Goal: Task Accomplishment & Management: Manage account settings

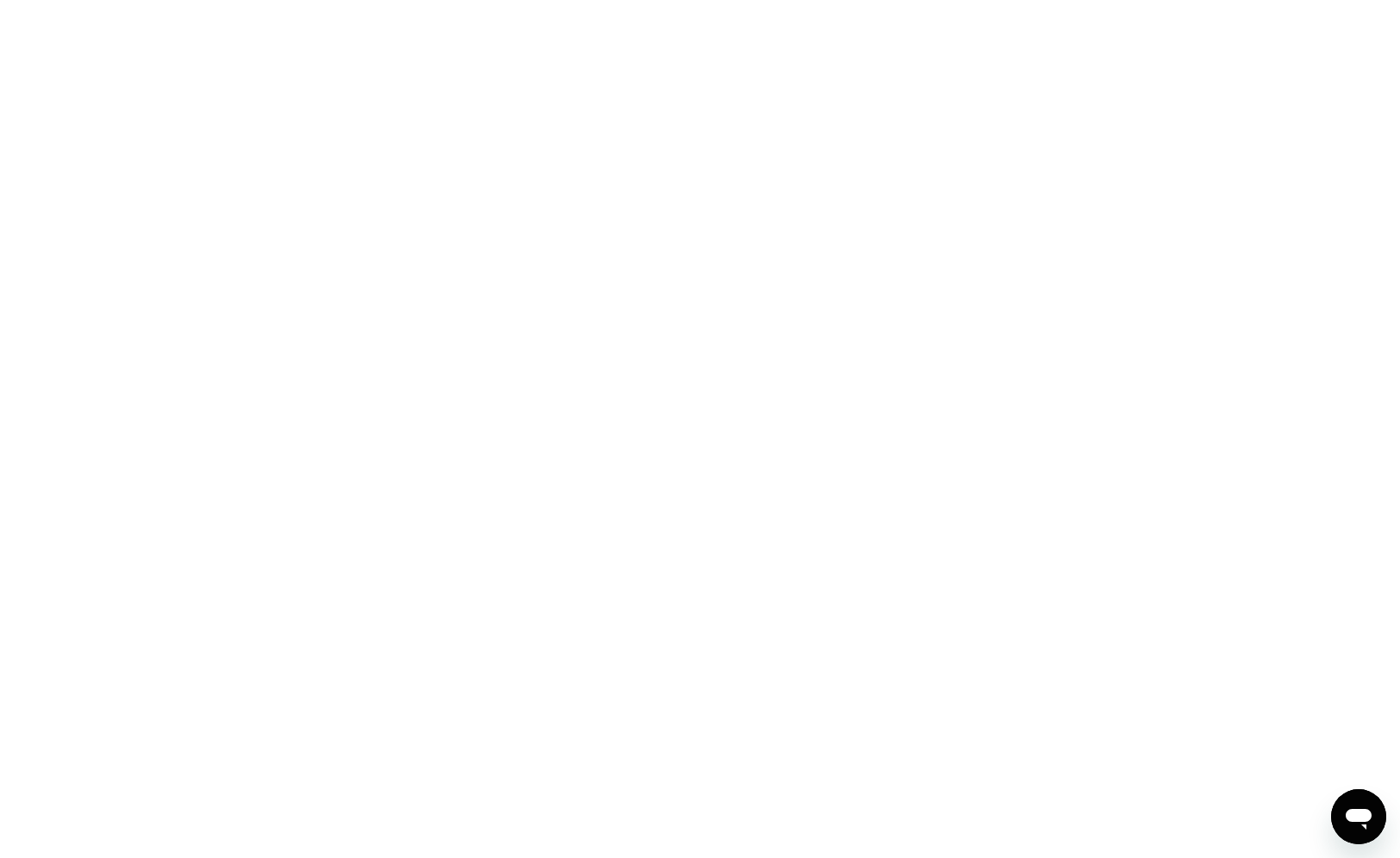
click at [411, 339] on div at bounding box center [700, 429] width 1400 height 858
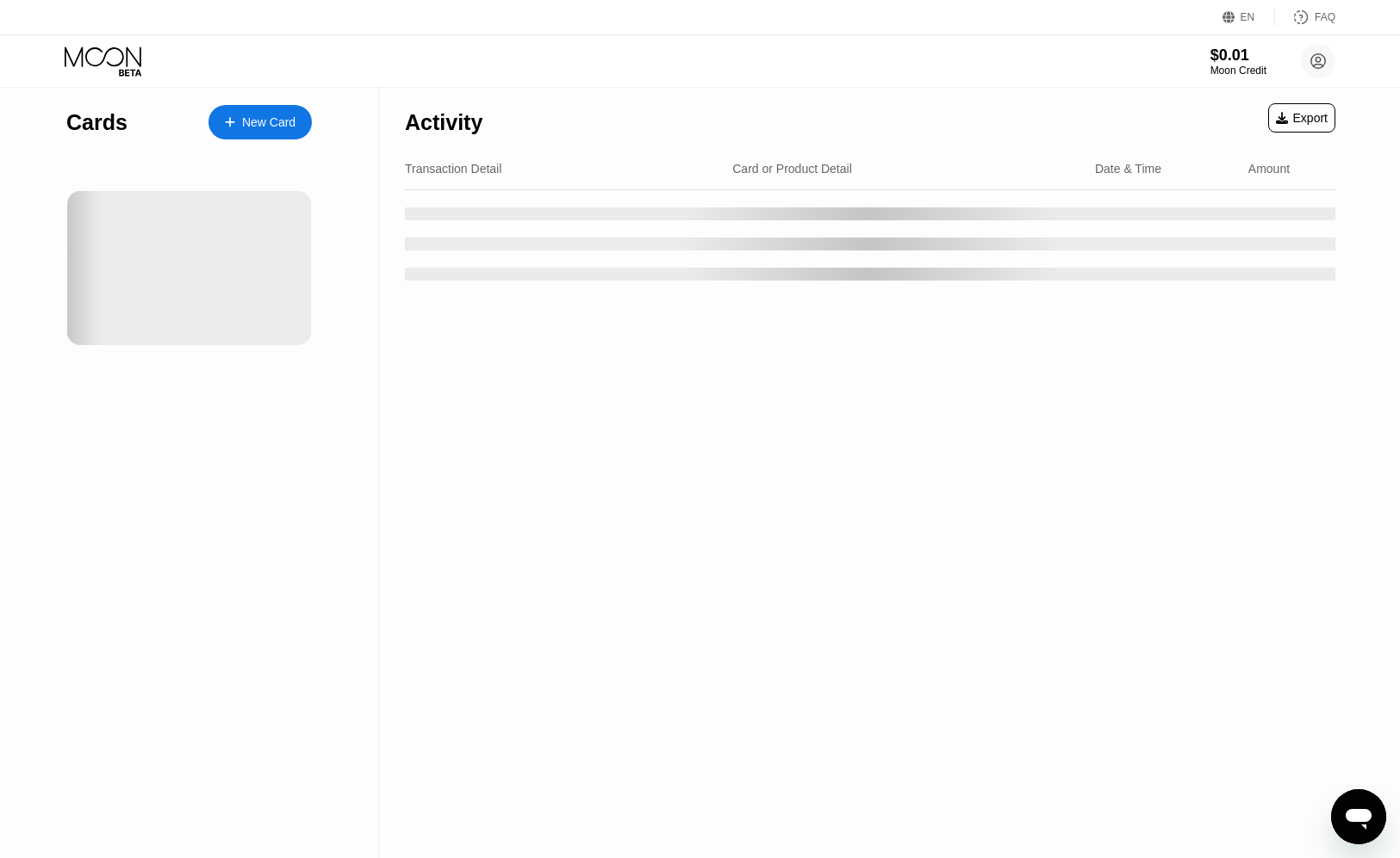
click at [242, 450] on div "Cards New Card" at bounding box center [190, 472] width 379 height 770
click at [354, 242] on div "Cards New Card" at bounding box center [190, 472] width 379 height 770
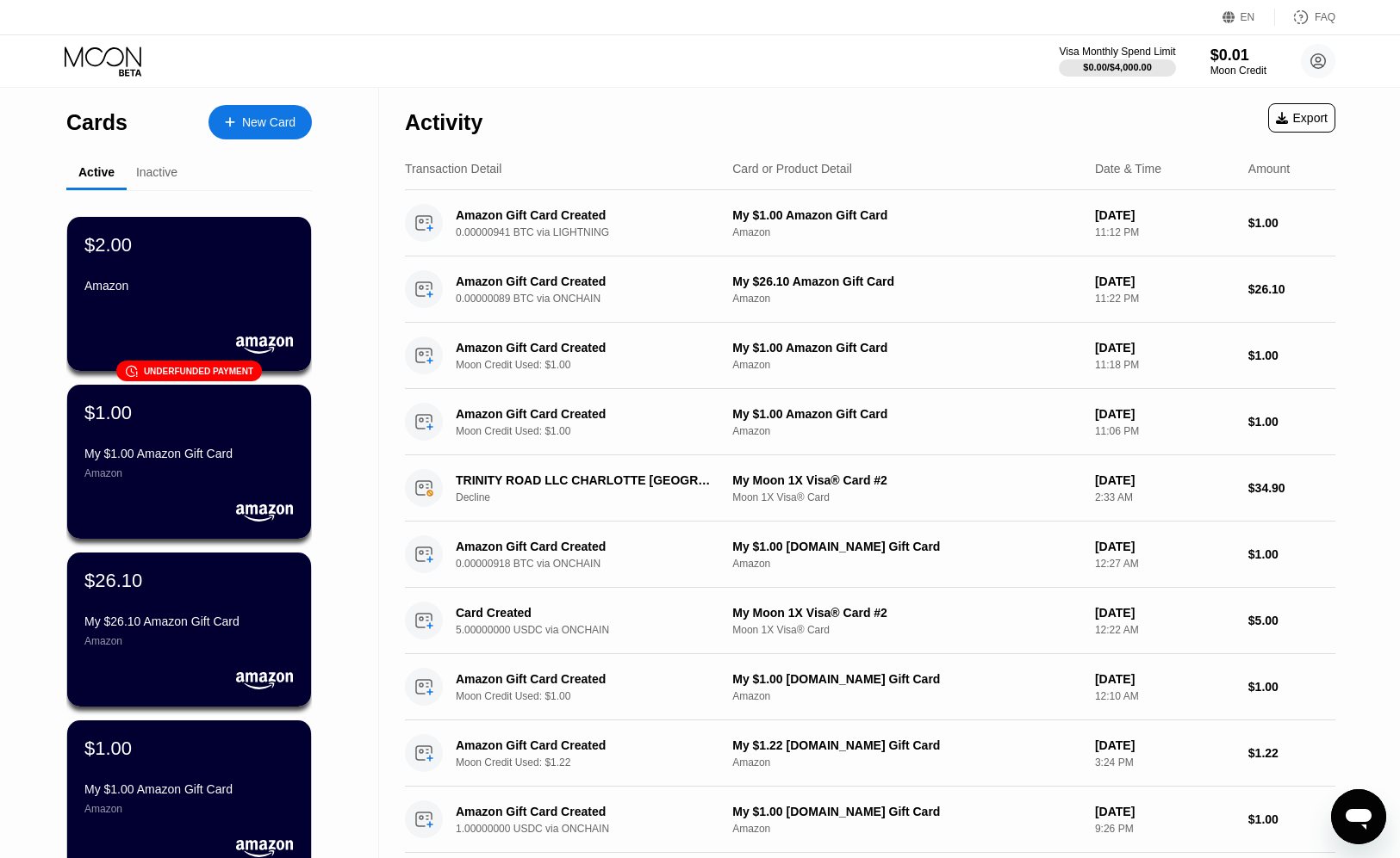
click at [29, 42] on div "Visa Monthly Spend Limit $0.00 / $4,000.00 $0.01 Moon Credit [PERSON_NAME] [PER…" at bounding box center [700, 60] width 1400 height 52
click at [708, 64] on div "Visa Monthly Spend Limit $0.00 / $4,000.00 $0.01 Moon Credit [PERSON_NAME] [PER…" at bounding box center [700, 60] width 1400 height 52
click at [1119, 63] on div "$0.00 / $4,000.00" at bounding box center [1117, 67] width 70 height 10
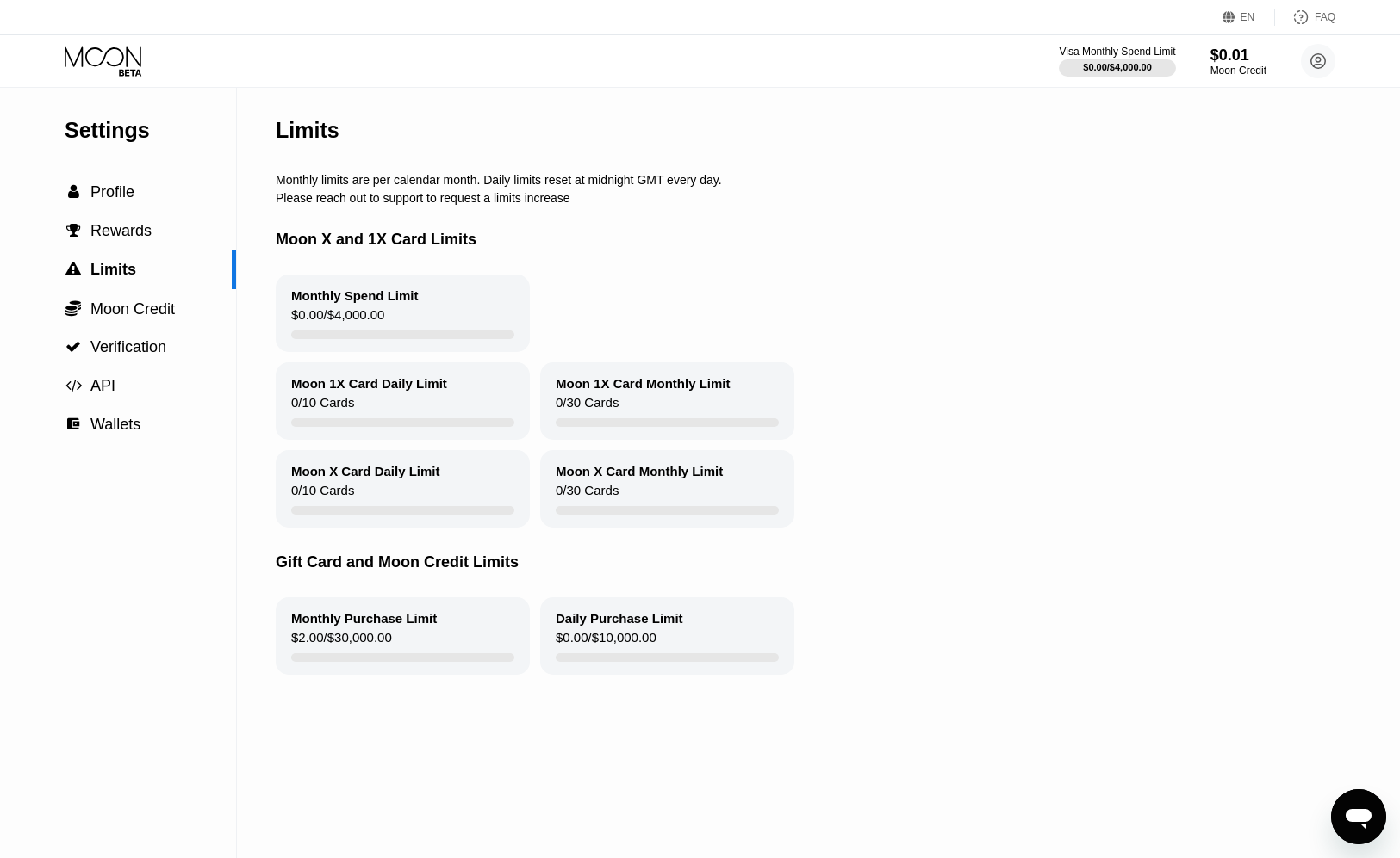
click at [81, 57] on icon at bounding box center [102, 56] width 76 height 20
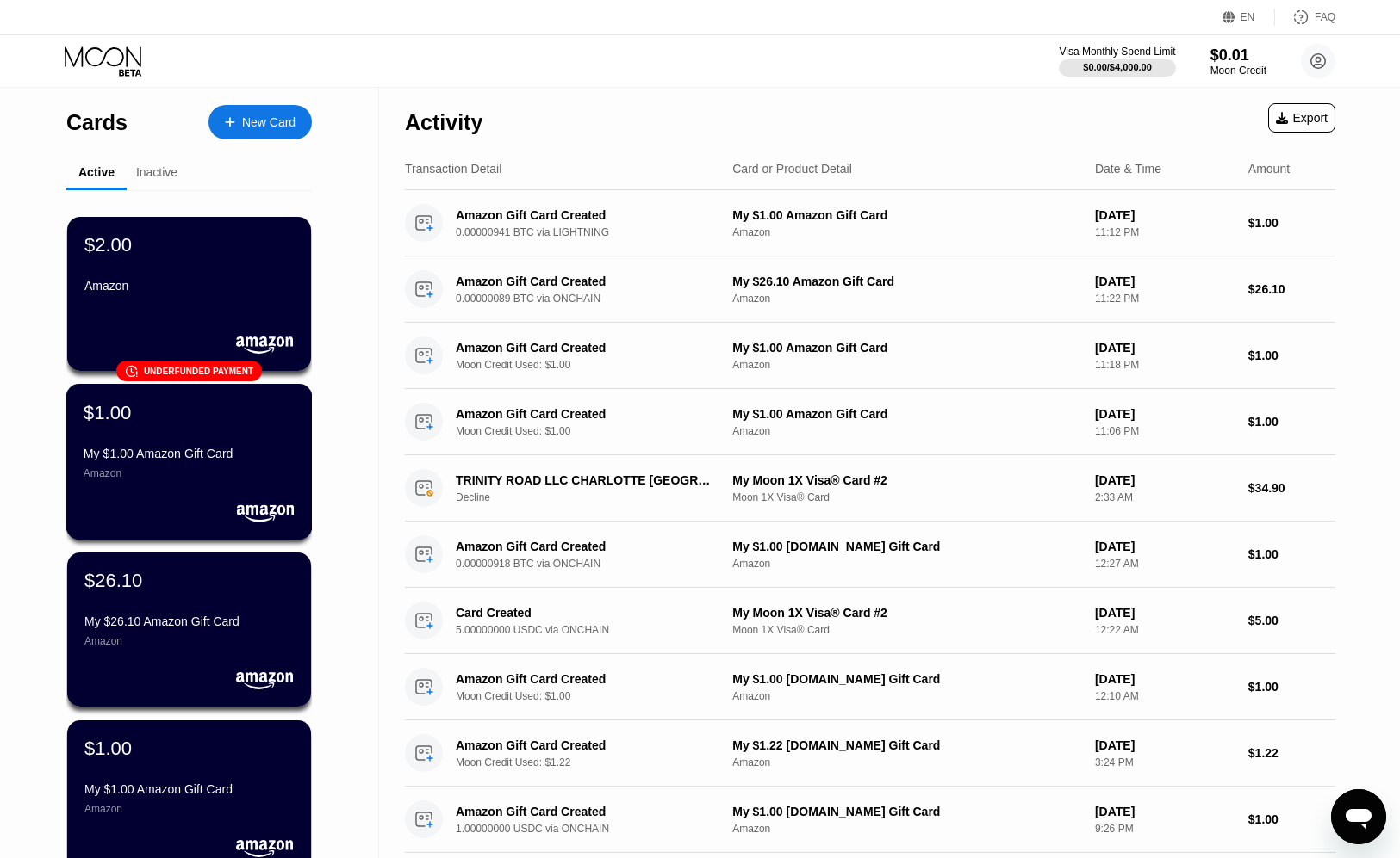
click at [152, 462] on div "My $1.00 Amazon Gift Card Amazon" at bounding box center [190, 463] width 211 height 33
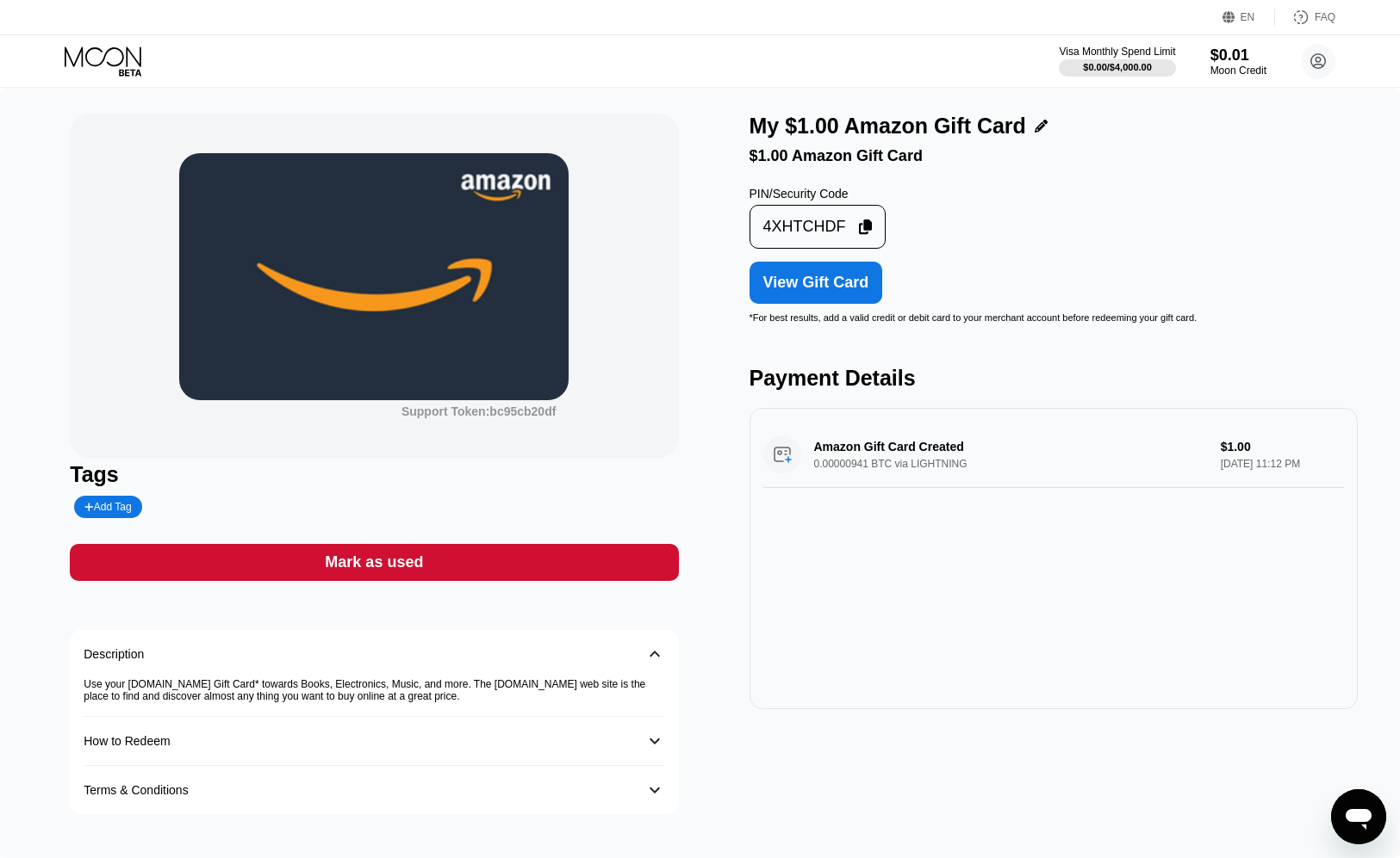
click at [102, 64] on icon at bounding box center [104, 61] width 80 height 30
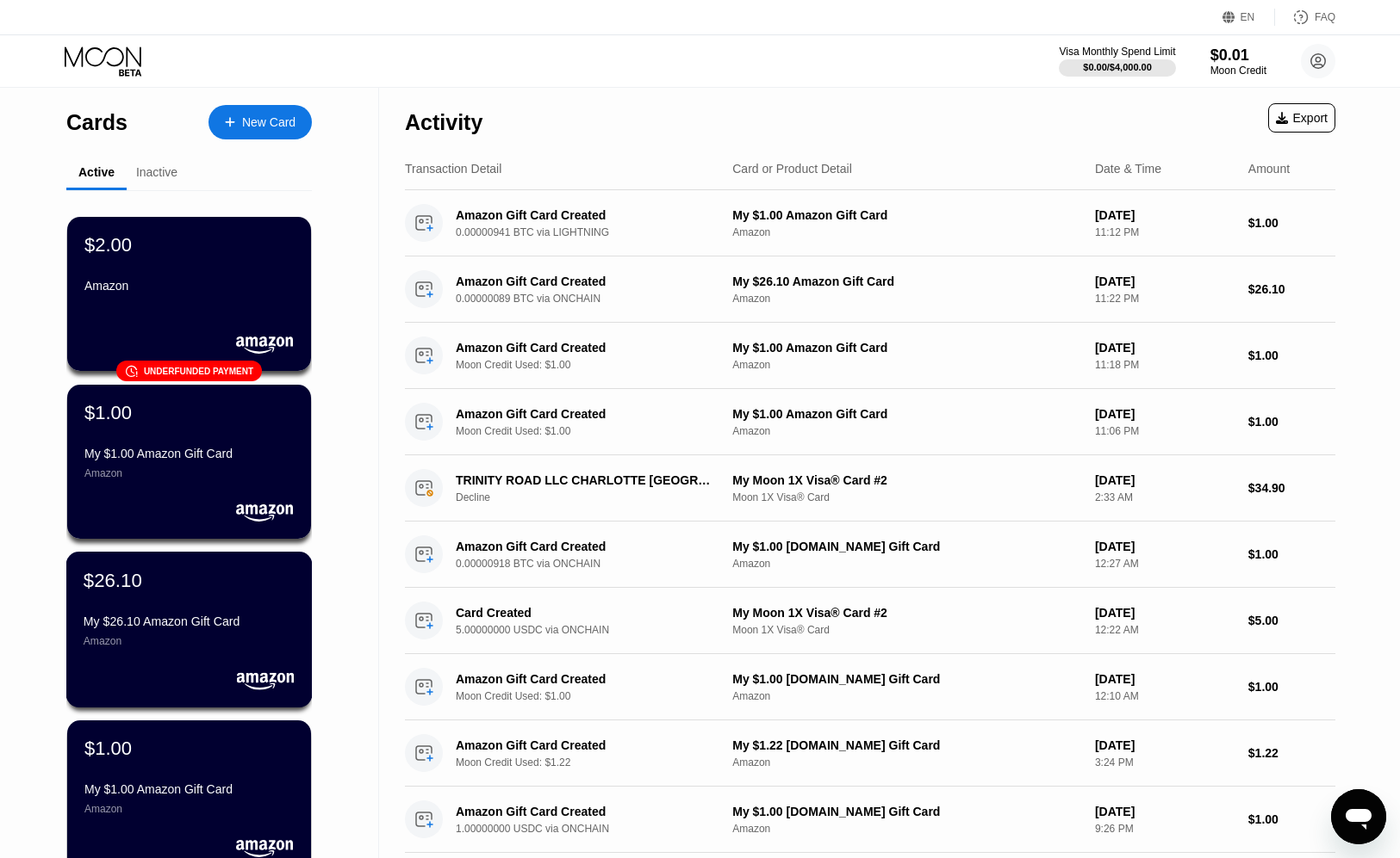
click at [160, 633] on div "My $26.10 Amazon Gift Card Amazon" at bounding box center [190, 631] width 211 height 33
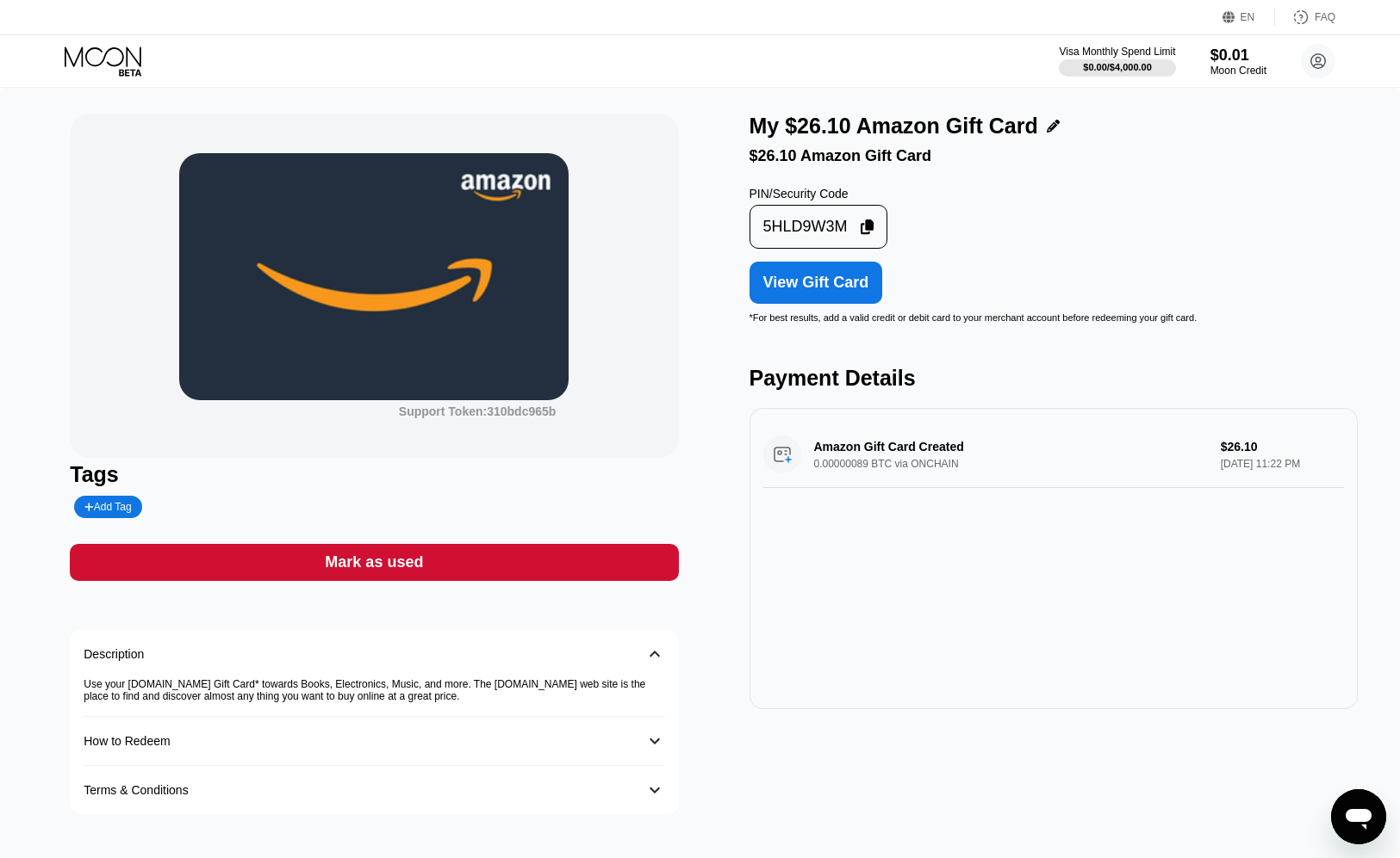
click at [120, 64] on icon at bounding box center [104, 61] width 80 height 30
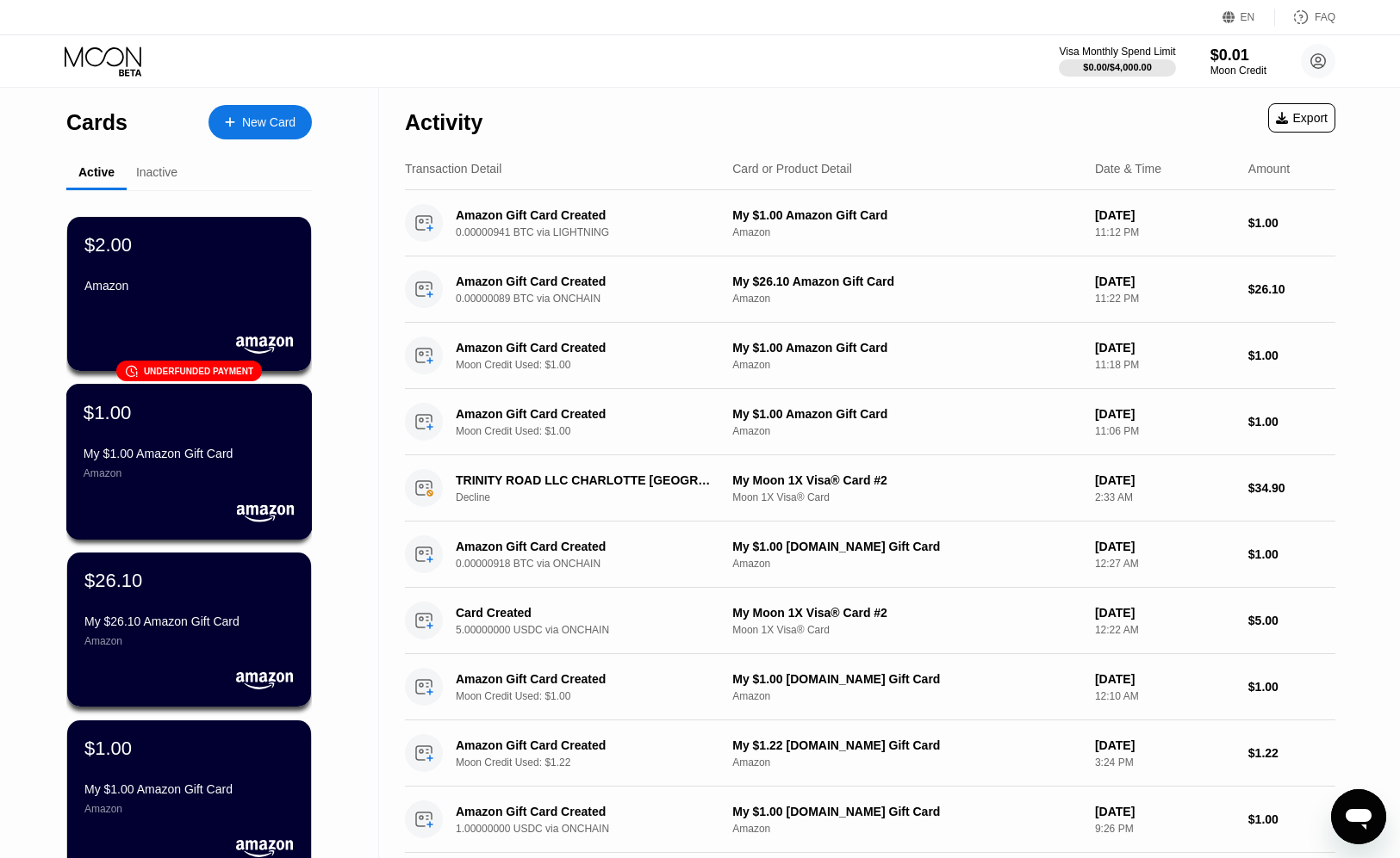
click at [239, 445] on div "$1.00 My $1.00 Amazon Gift Card Amazon" at bounding box center [190, 440] width 211 height 78
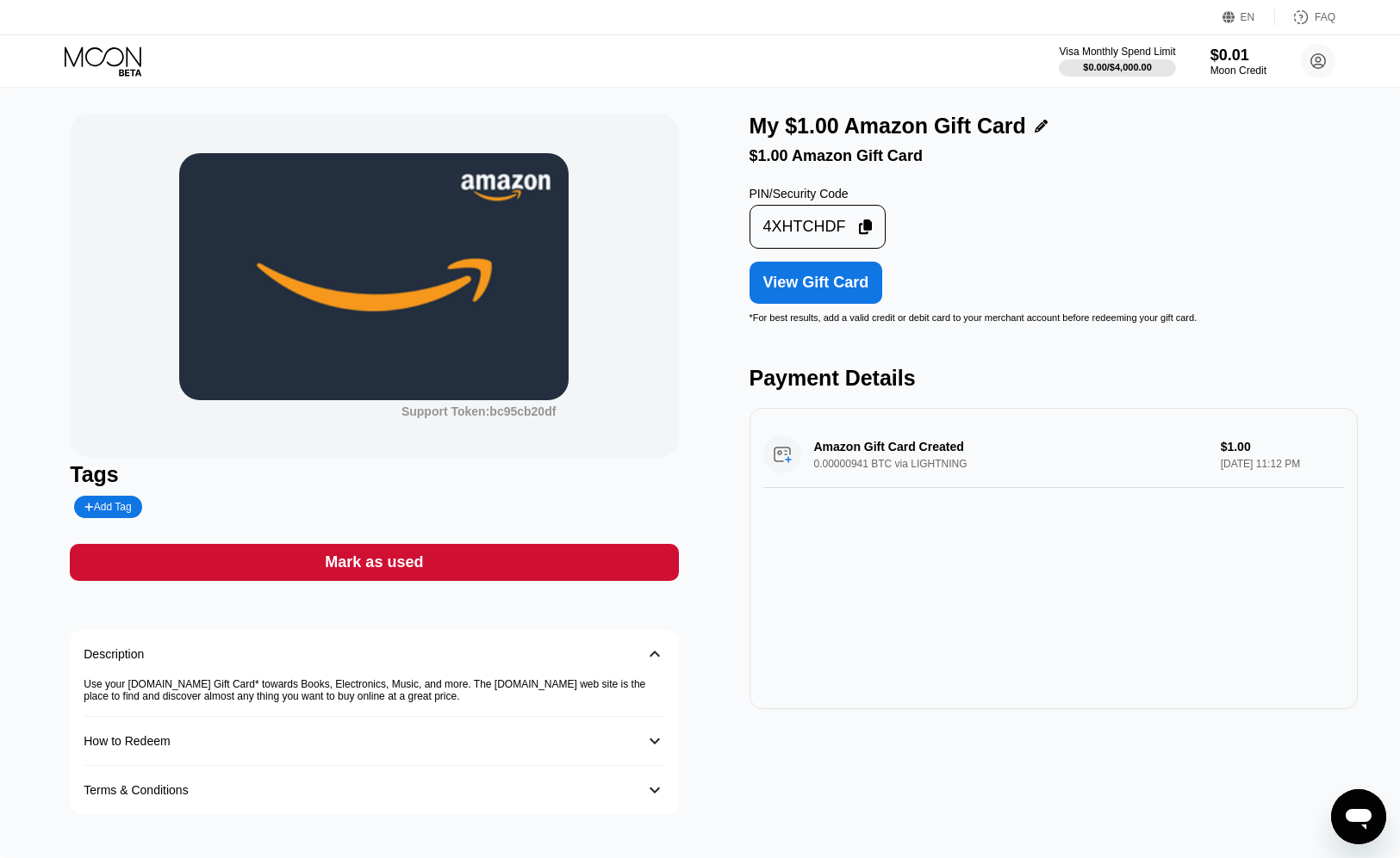
click at [96, 48] on icon at bounding box center [102, 56] width 76 height 20
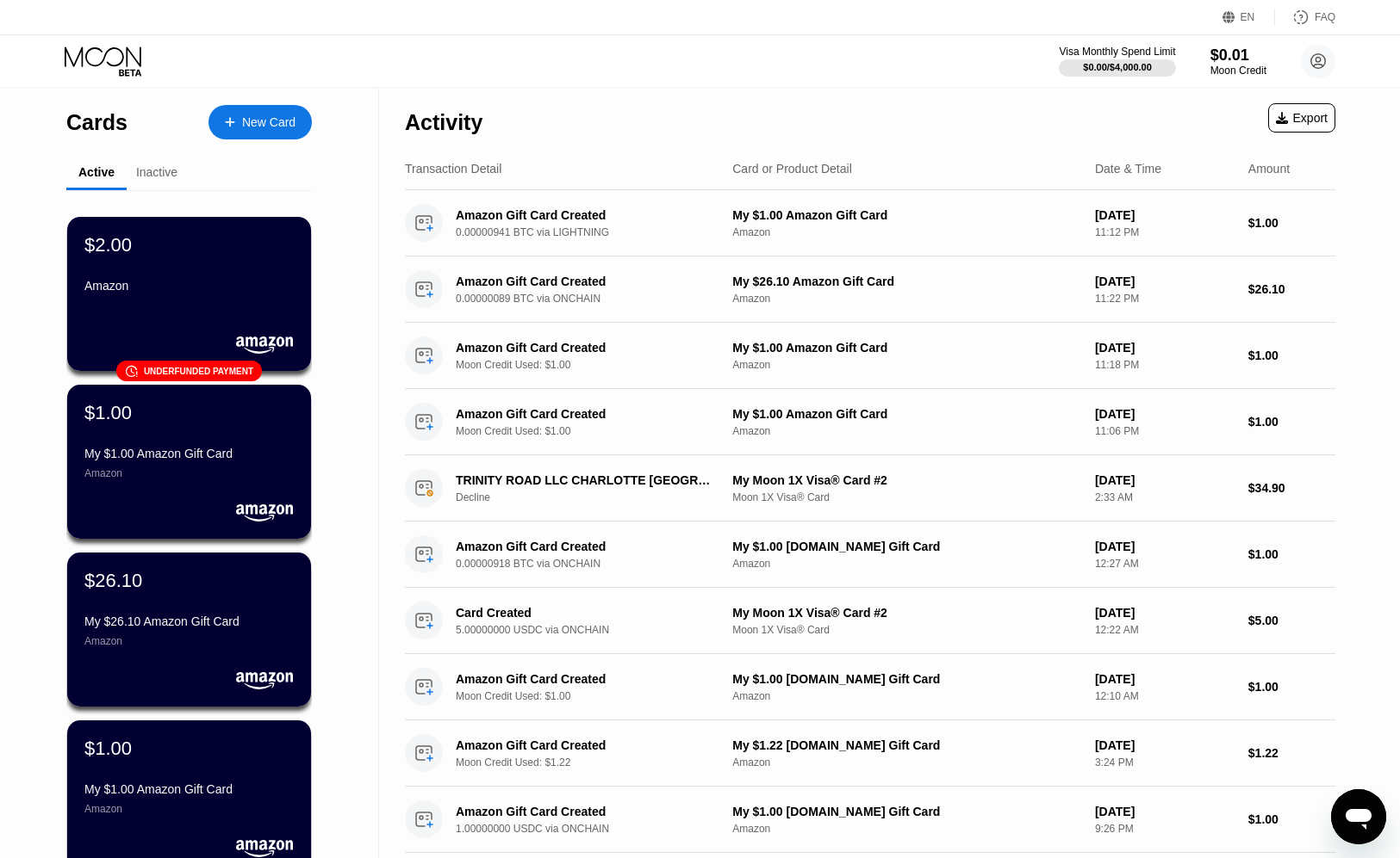
click at [40, 285] on div "Cards New Card Active Inactive $2.00 Amazon 󰗎 Underfunded payment $1.00 My $1.0…" at bounding box center [190, 695] width 379 height 1215
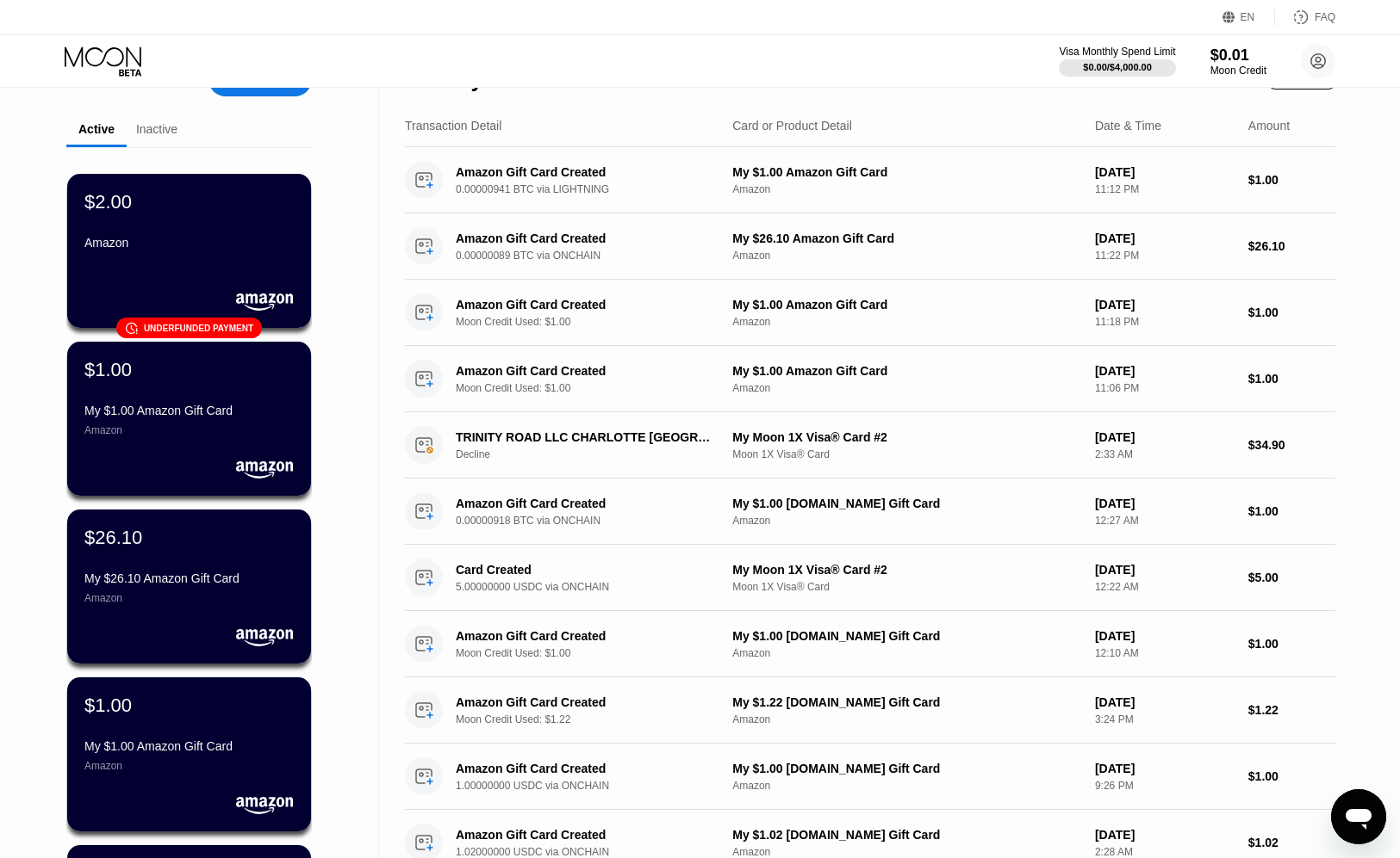
scroll to position [54, 0]
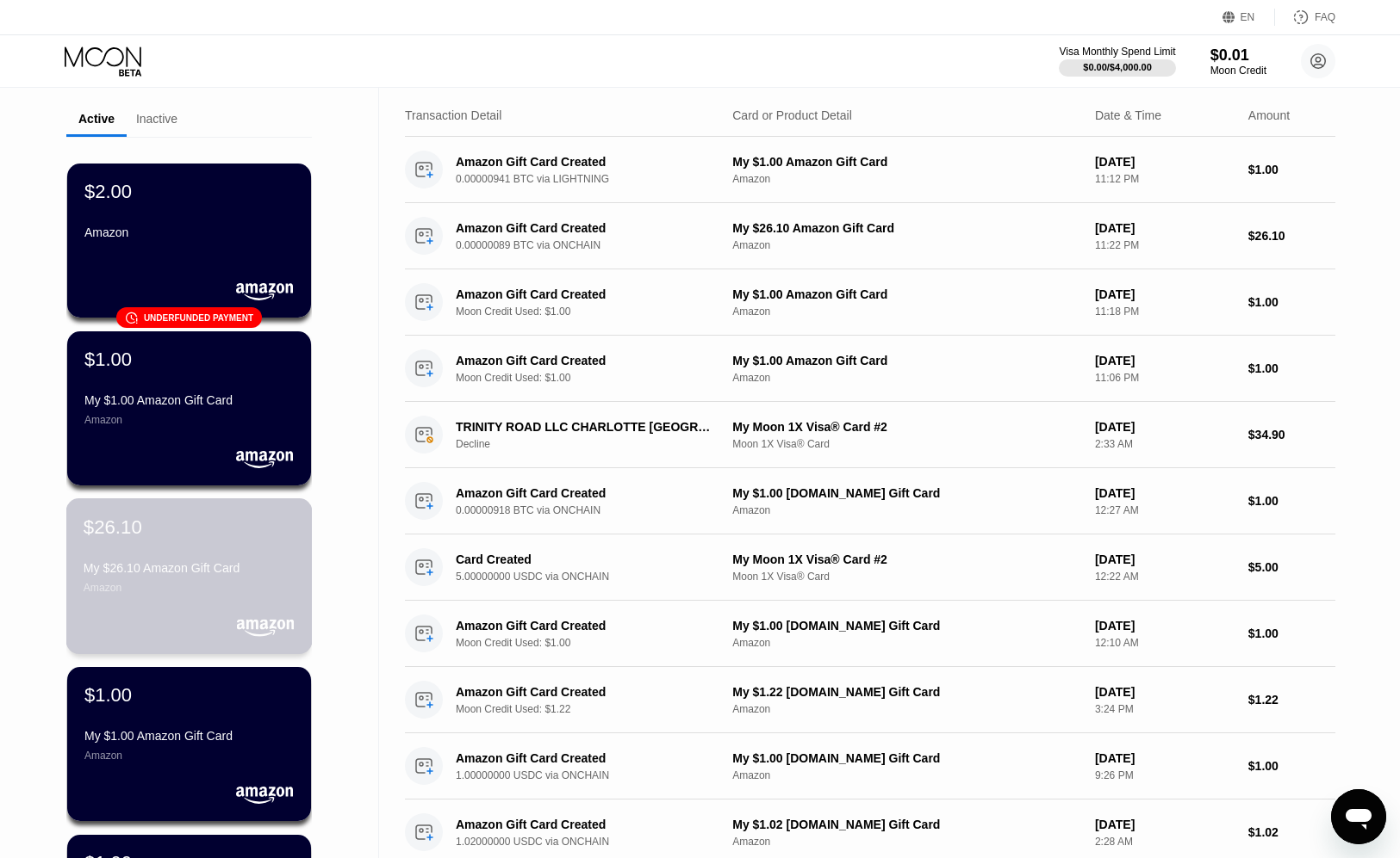
click at [103, 552] on div "$26.10 My $26.10 Amazon Gift Card Amazon" at bounding box center [190, 554] width 211 height 78
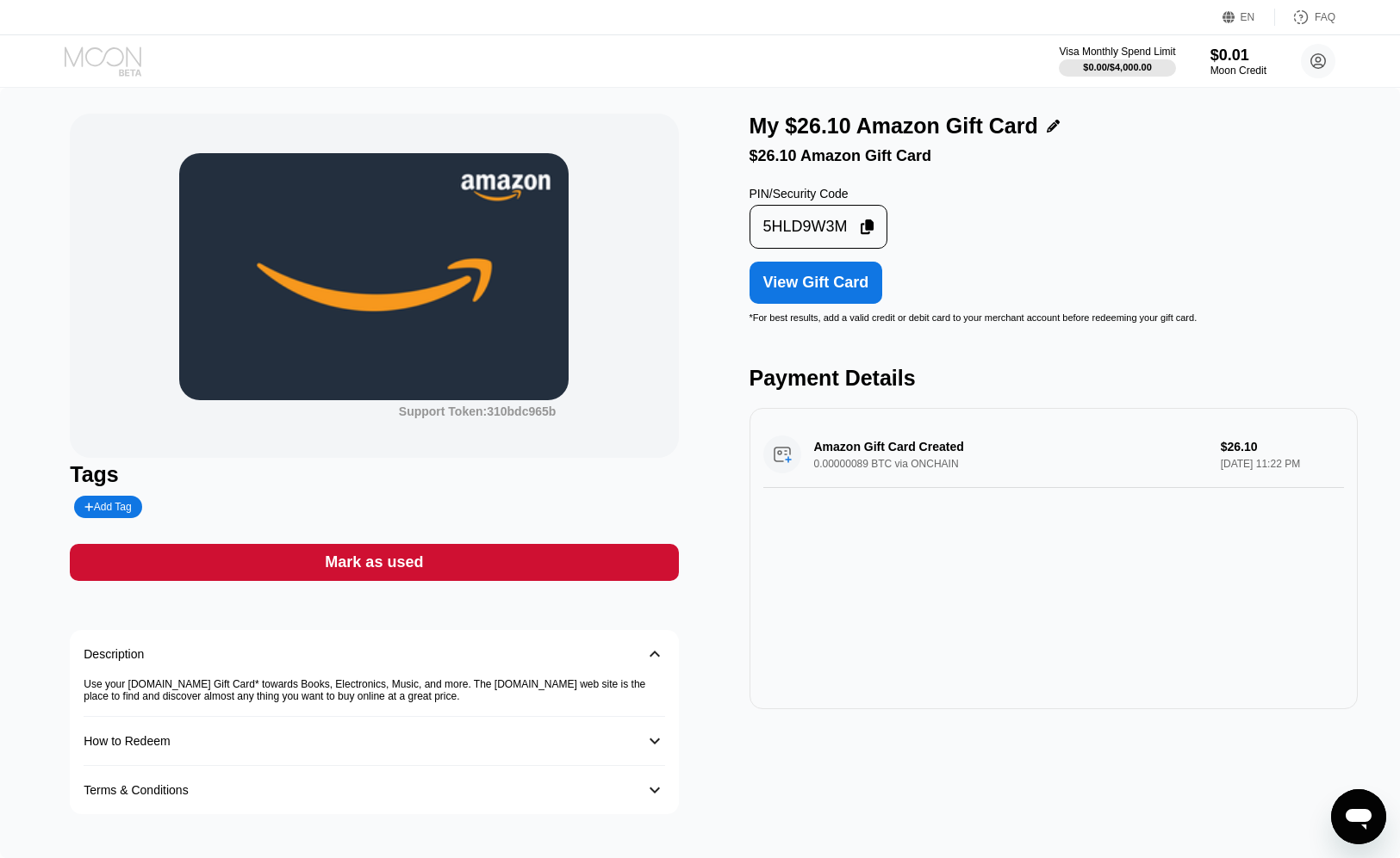
click at [76, 54] on icon at bounding box center [104, 61] width 80 height 30
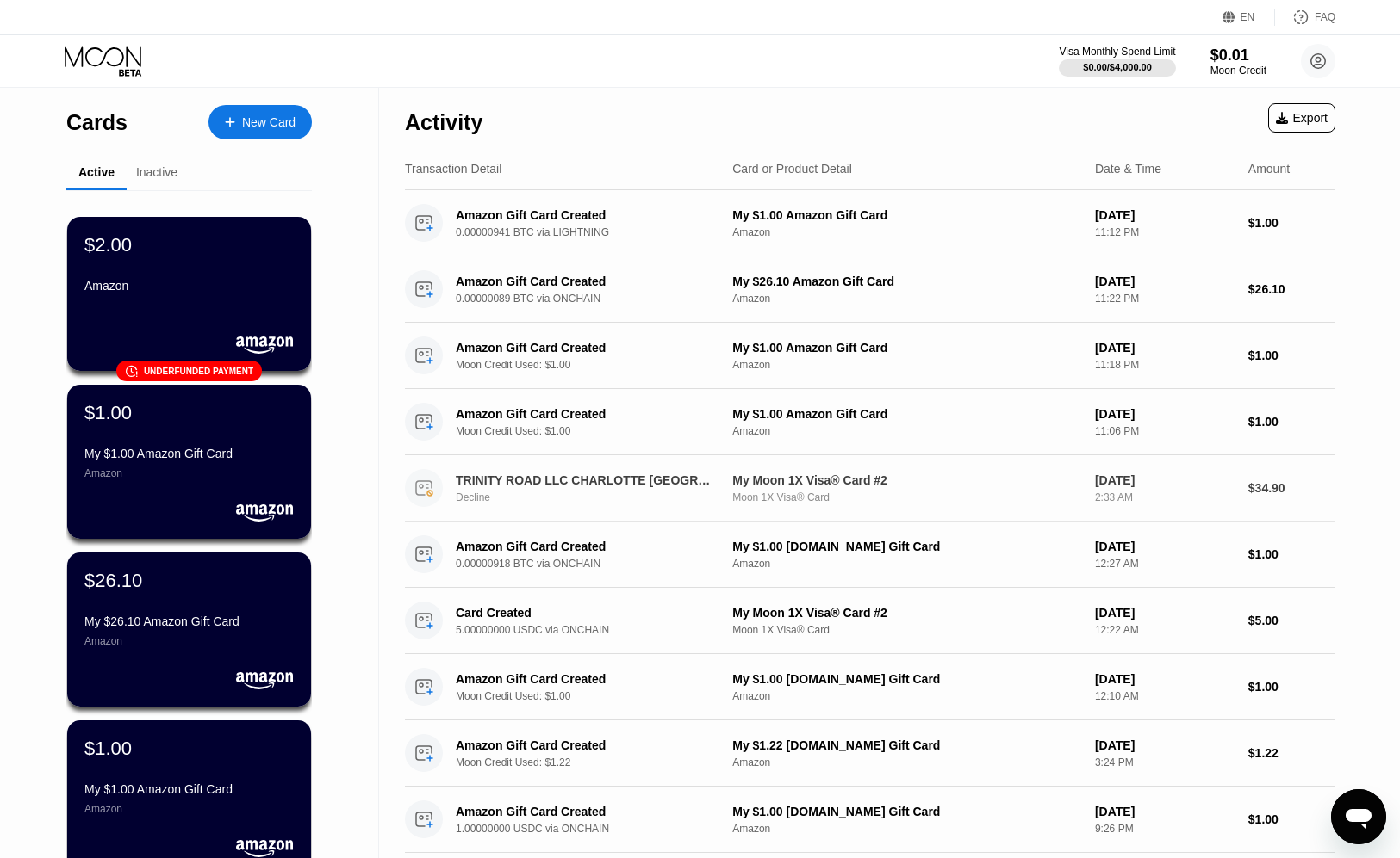
click at [506, 491] on div "Decline" at bounding box center [597, 497] width 283 height 12
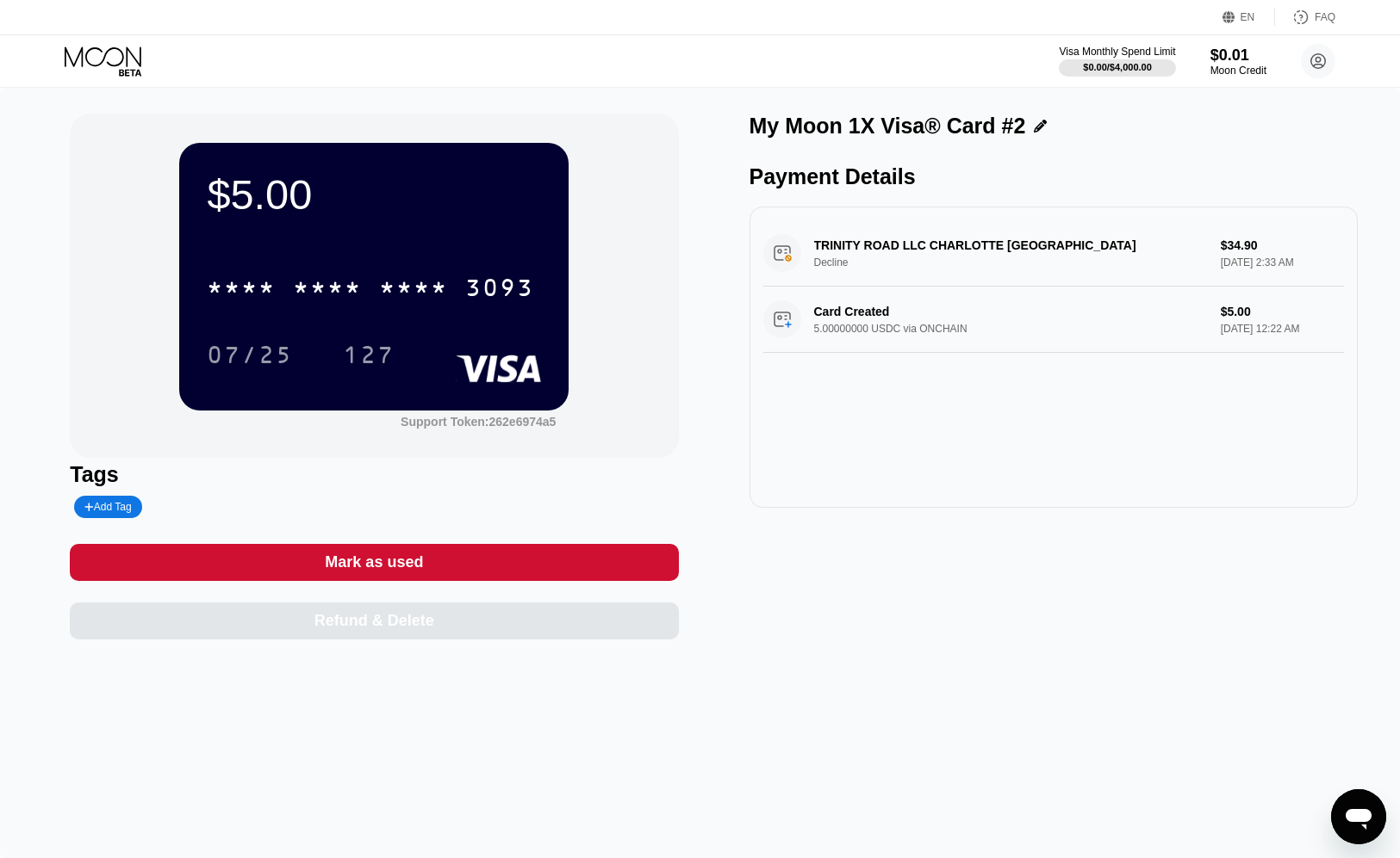
click at [699, 433] on div "$5.00 * * * * * * * * * * * * 3093 07/25 127 Support Token: 262e6974a5 Tags Add…" at bounding box center [700, 377] width 1260 height 526
click at [94, 61] on icon at bounding box center [104, 61] width 80 height 30
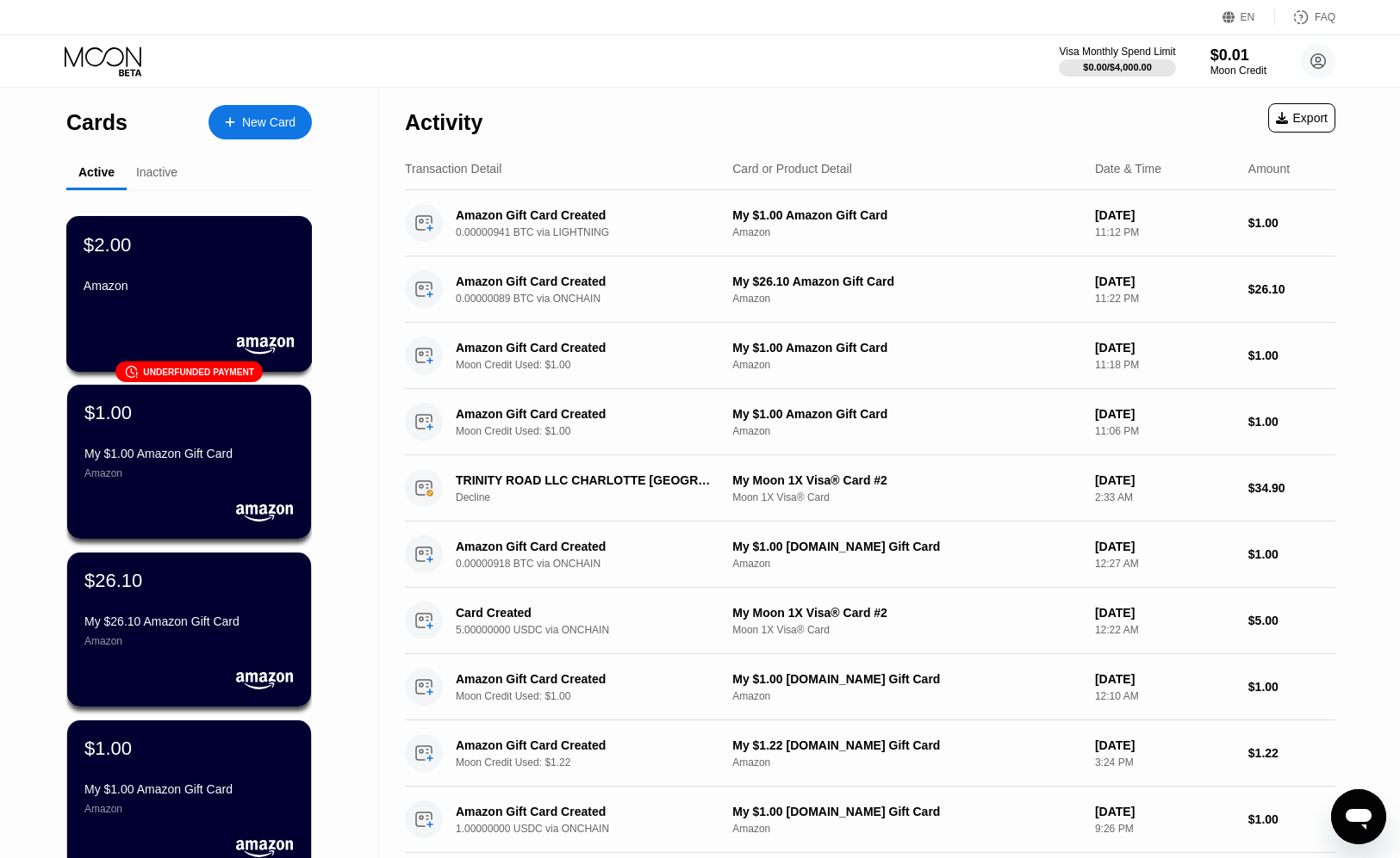
click at [211, 288] on div "Amazon" at bounding box center [190, 286] width 211 height 14
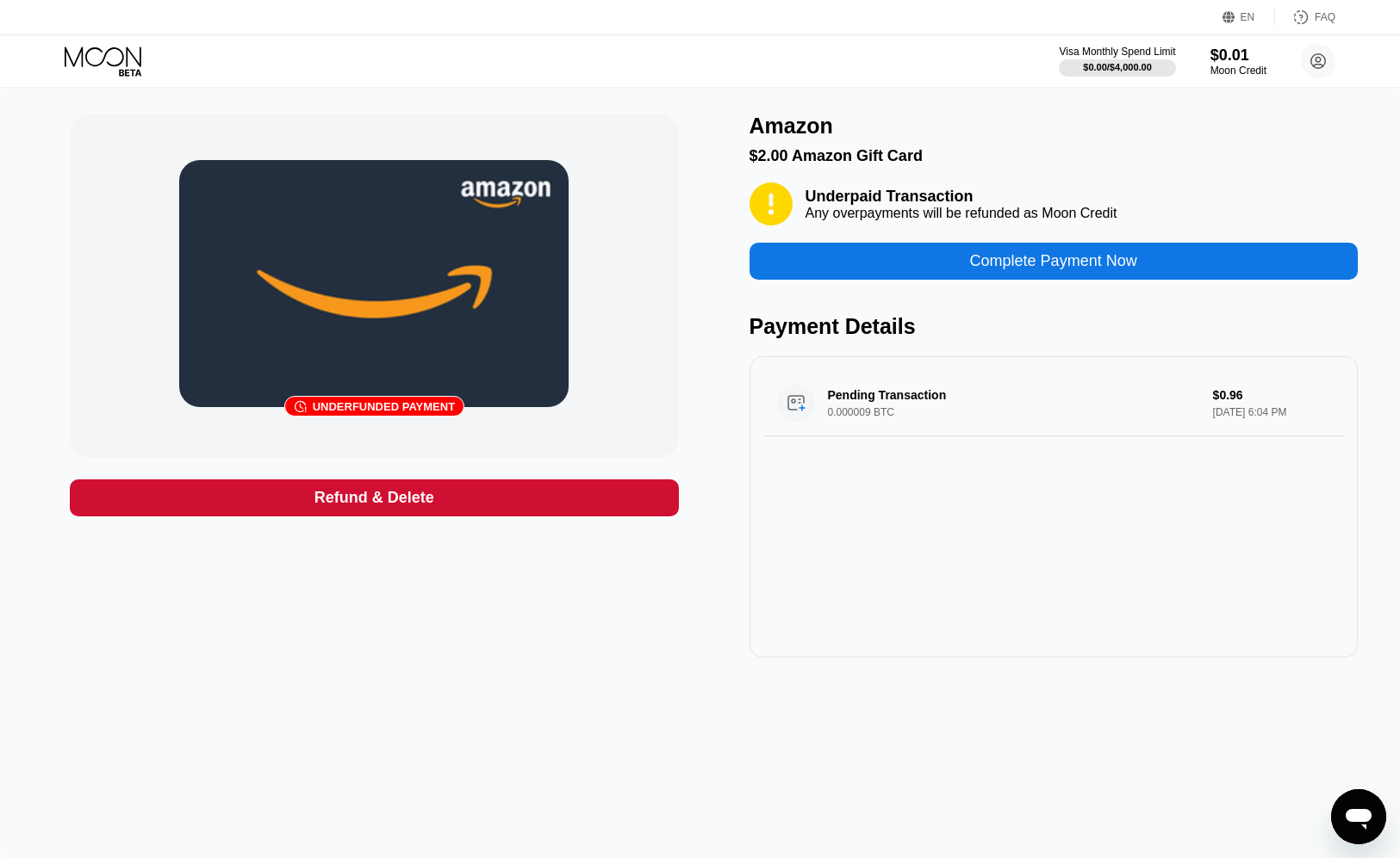
click at [107, 73] on icon at bounding box center [104, 61] width 80 height 30
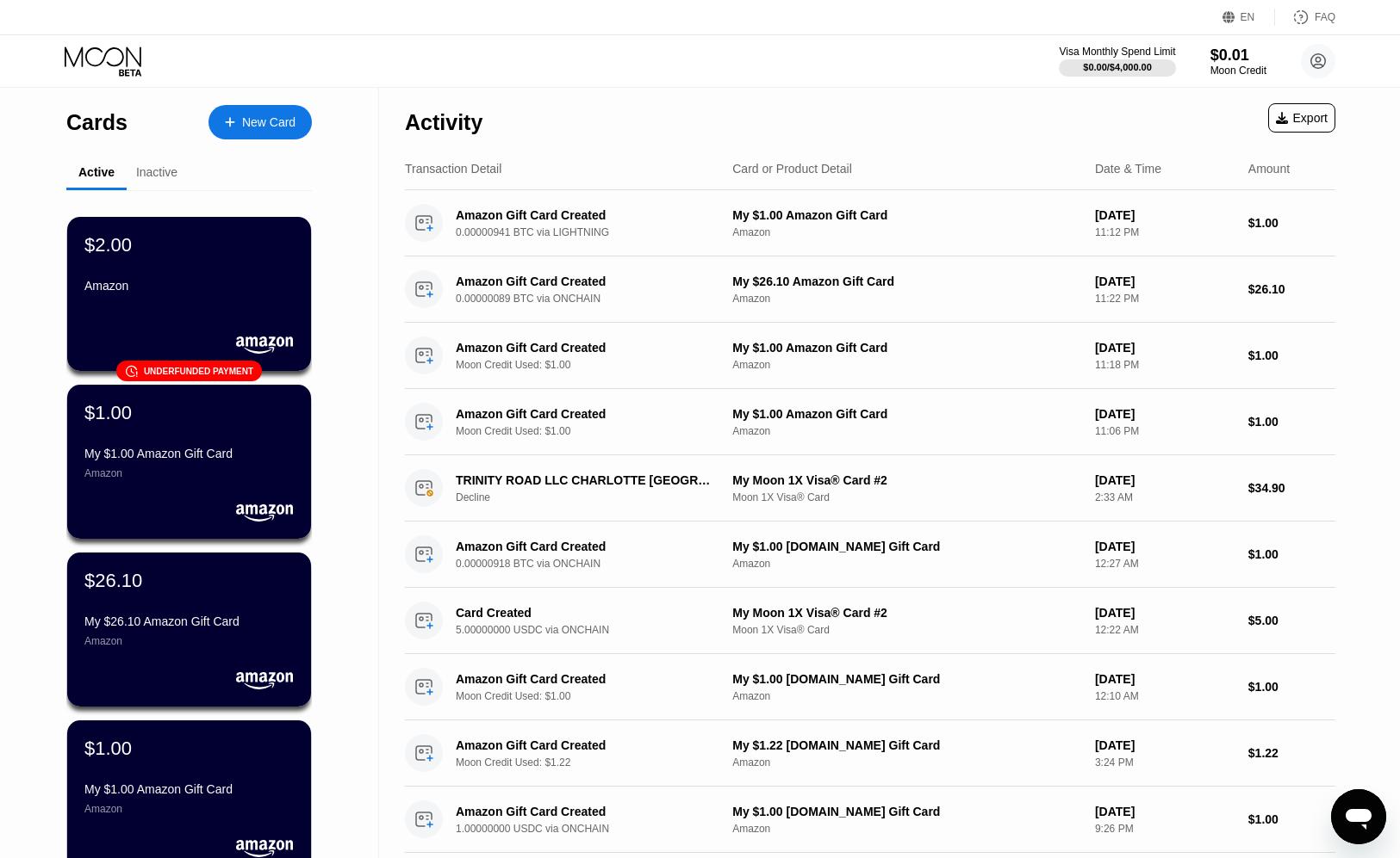
scroll to position [1, 0]
